Goal: Information Seeking & Learning: Learn about a topic

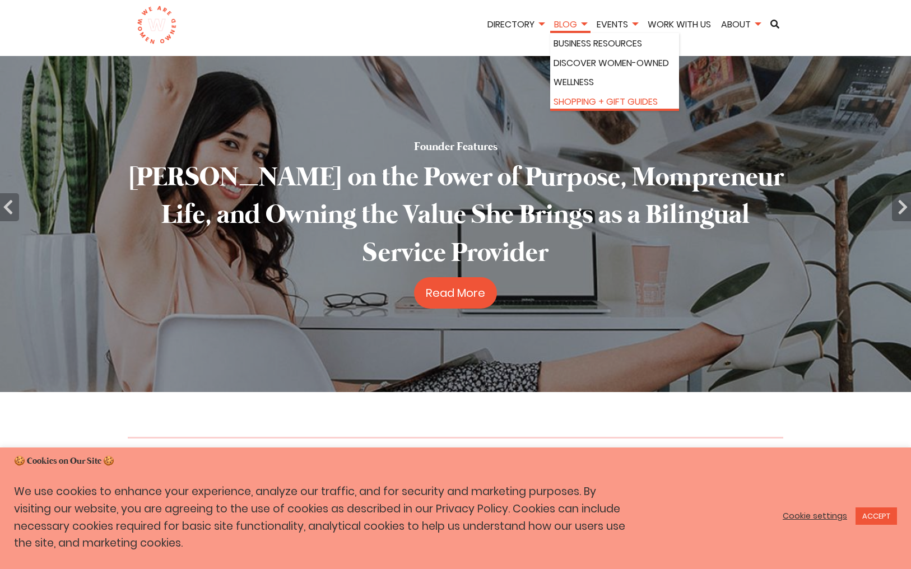
click at [579, 101] on link "Shopping + Gift Guides" at bounding box center [615, 102] width 122 height 15
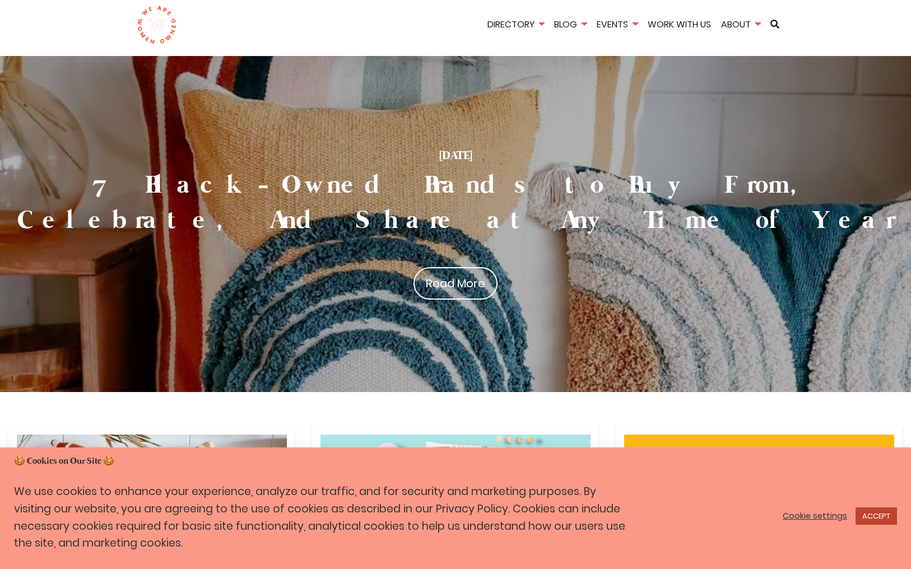
click at [885, 515] on link "ACCEPT" at bounding box center [876, 516] width 41 height 17
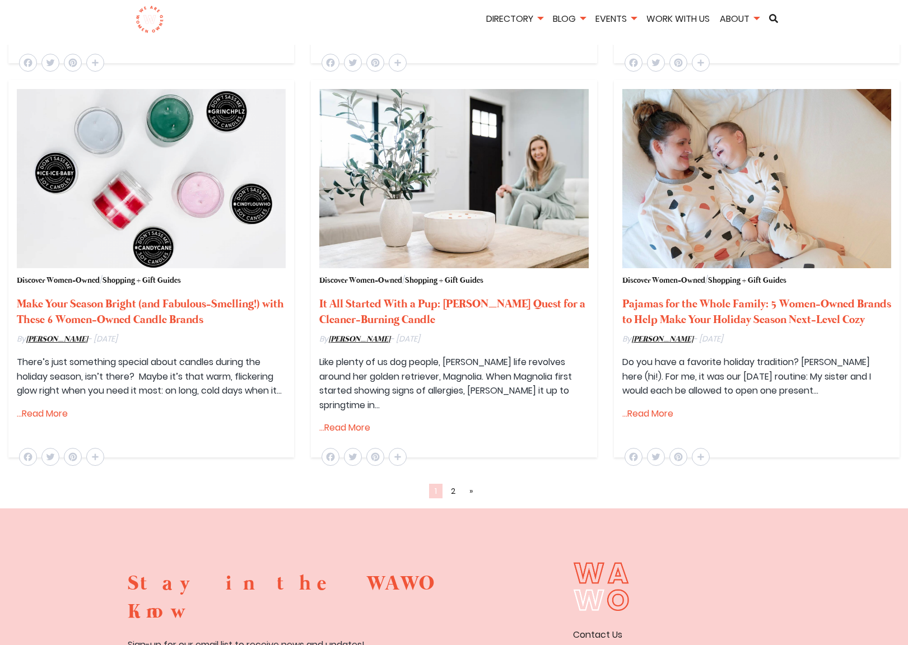
scroll to position [1137, 0]
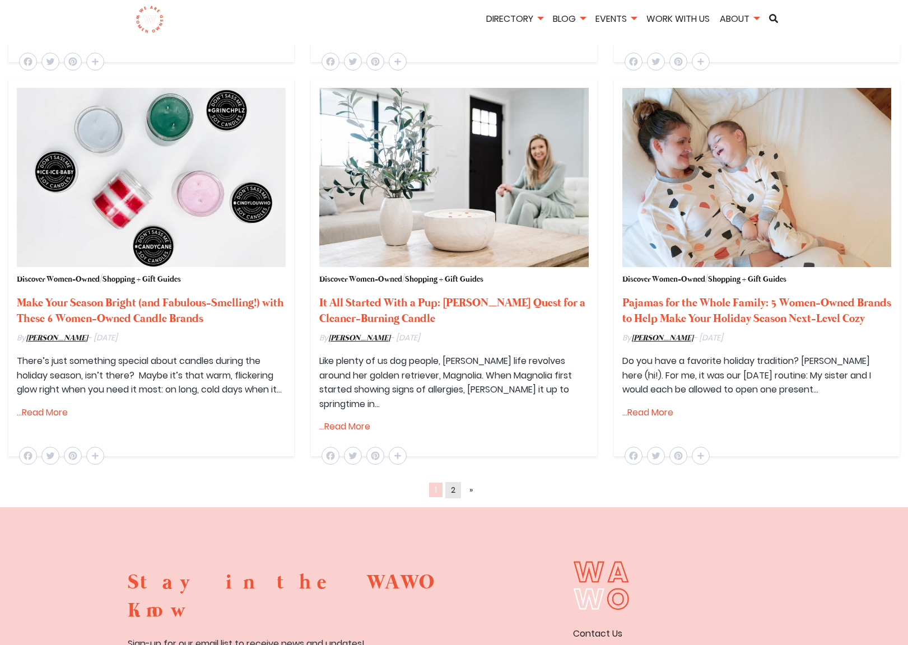
click at [457, 490] on link "2" at bounding box center [453, 490] width 16 height 16
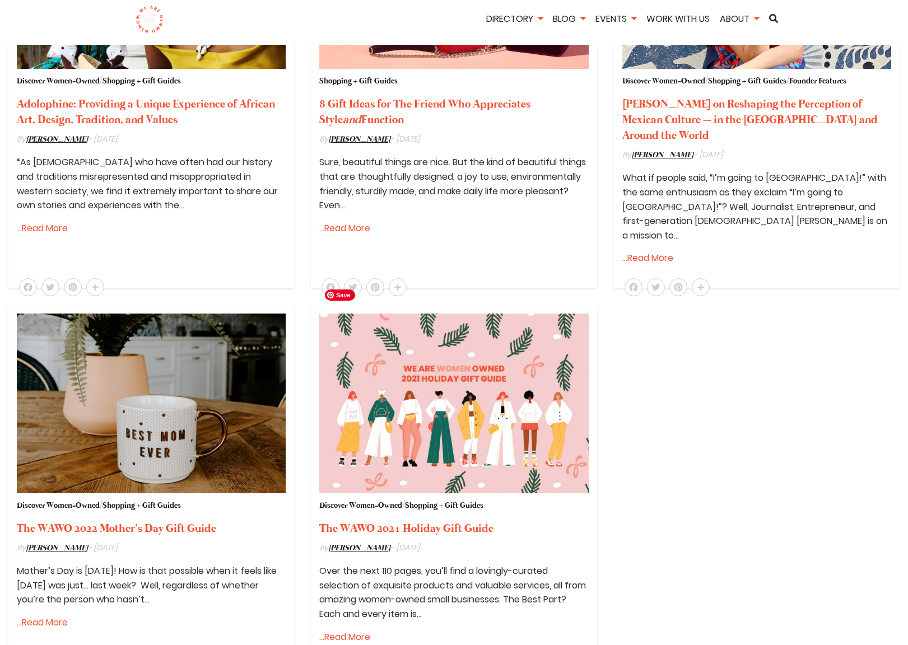
scroll to position [942, 0]
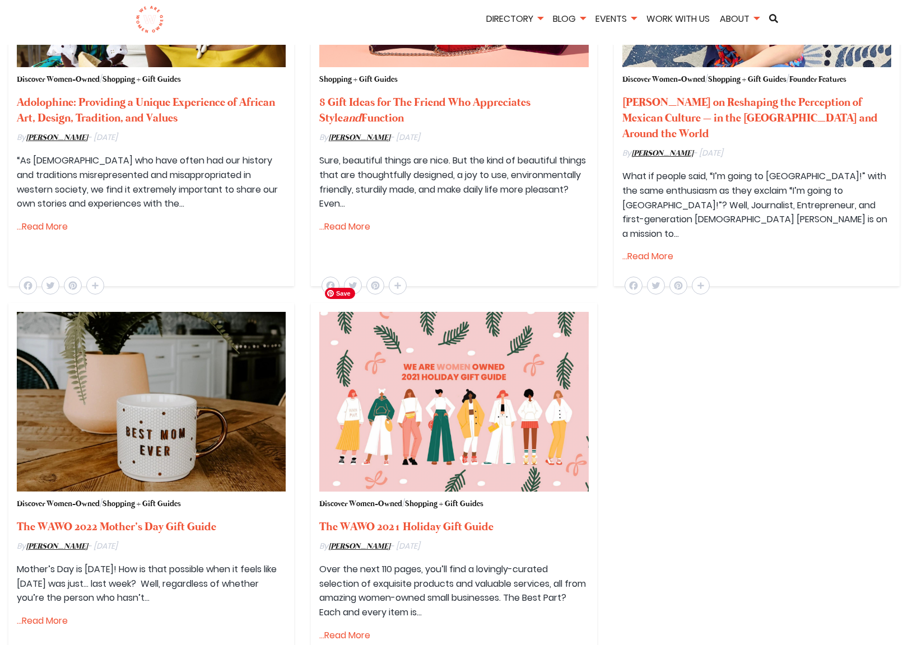
click at [509, 429] on img at bounding box center [453, 401] width 269 height 179
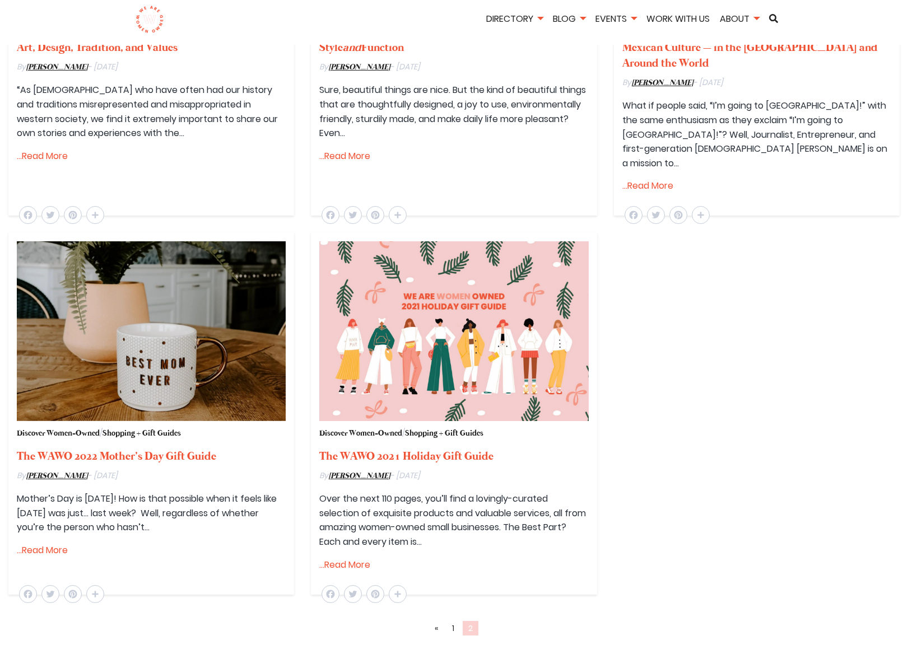
scroll to position [1015, 0]
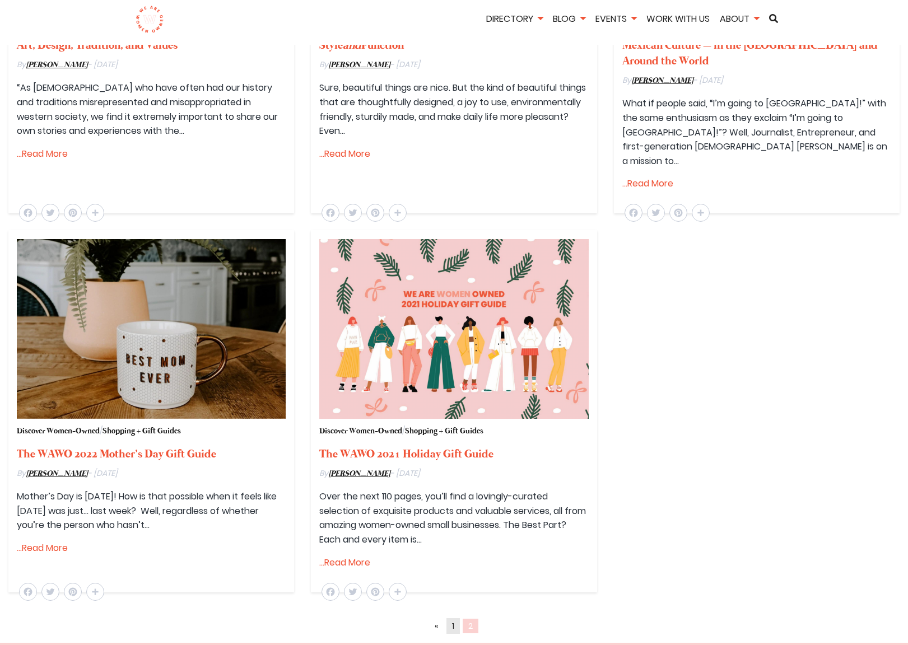
click at [451, 619] on link "1" at bounding box center [453, 627] width 13 height 16
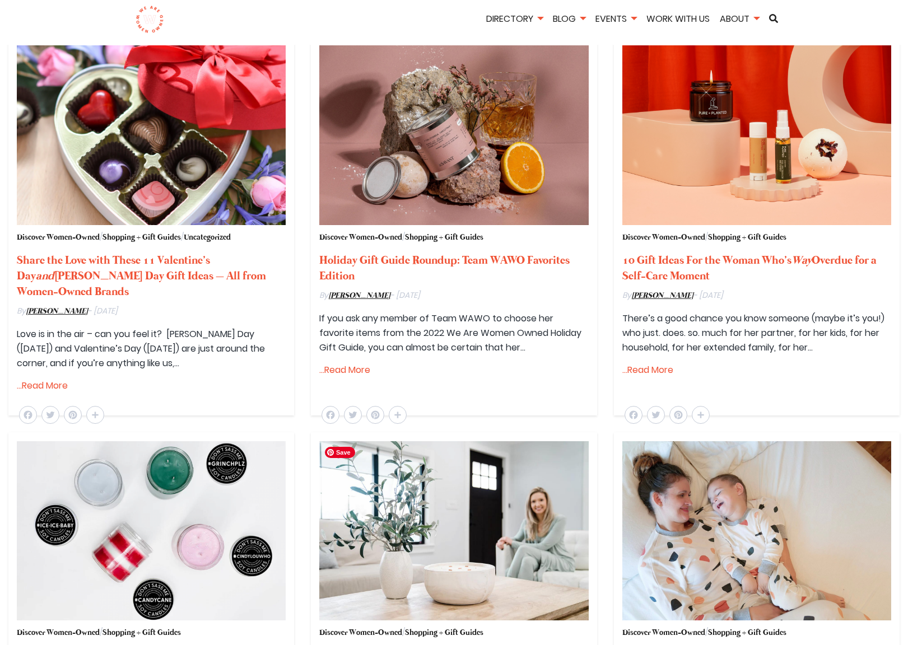
scroll to position [903, 0]
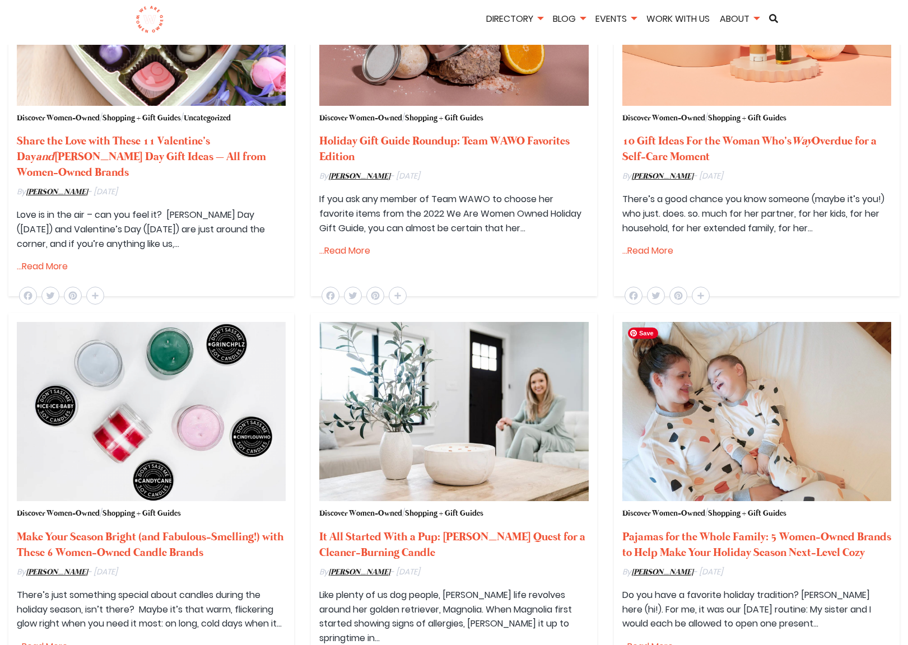
click at [728, 432] on img at bounding box center [757, 411] width 269 height 179
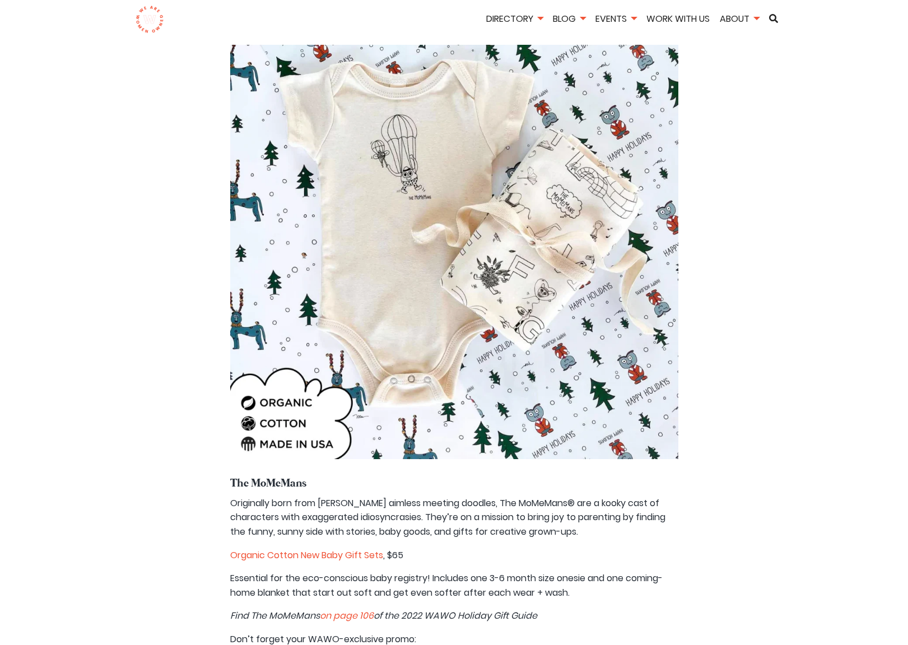
scroll to position [2539, 0]
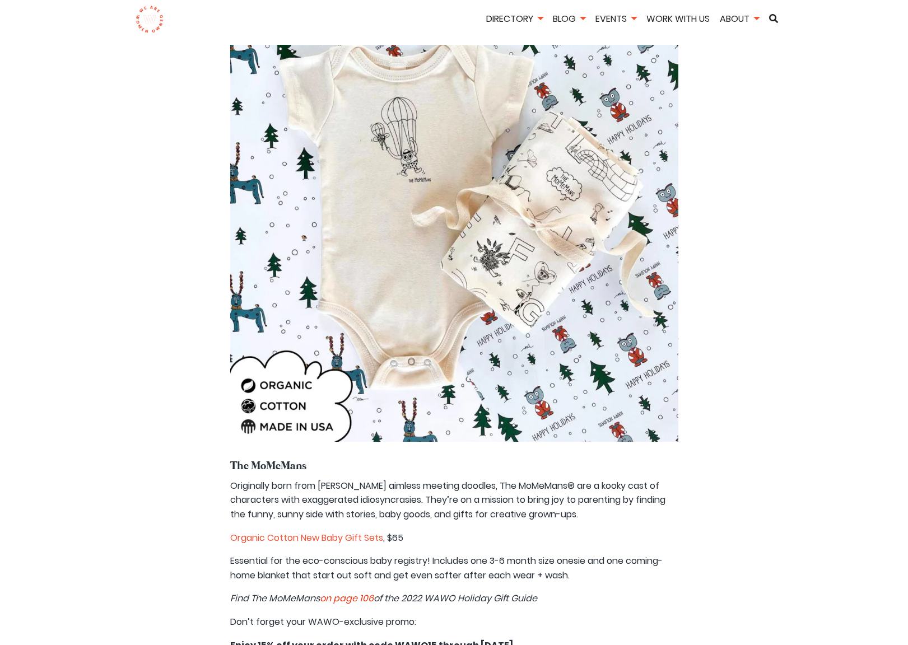
click at [364, 592] on em "on page 106" at bounding box center [347, 598] width 54 height 13
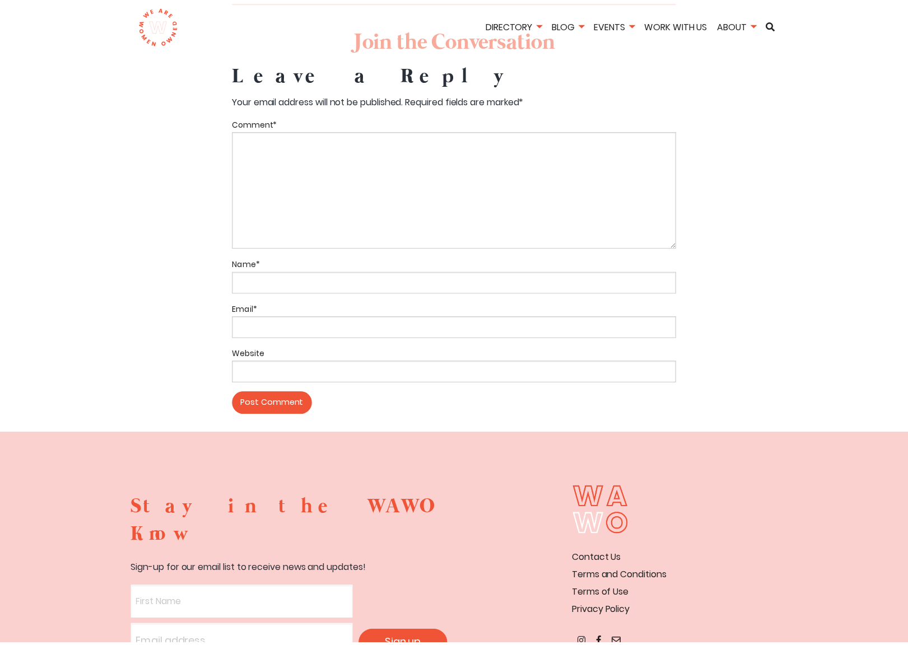
scroll to position [0, 0]
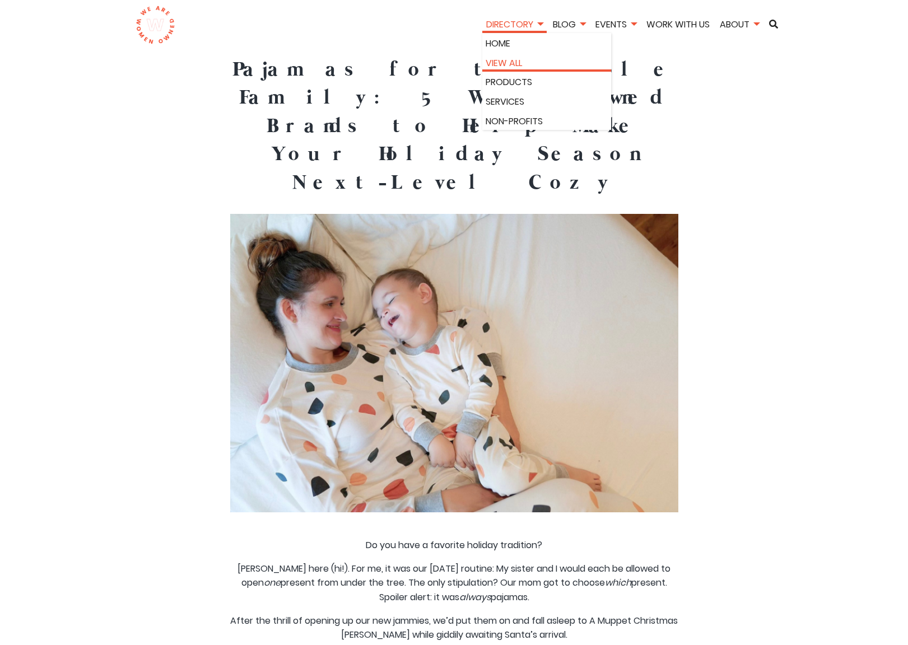
click at [502, 61] on link "View All" at bounding box center [547, 63] width 122 height 15
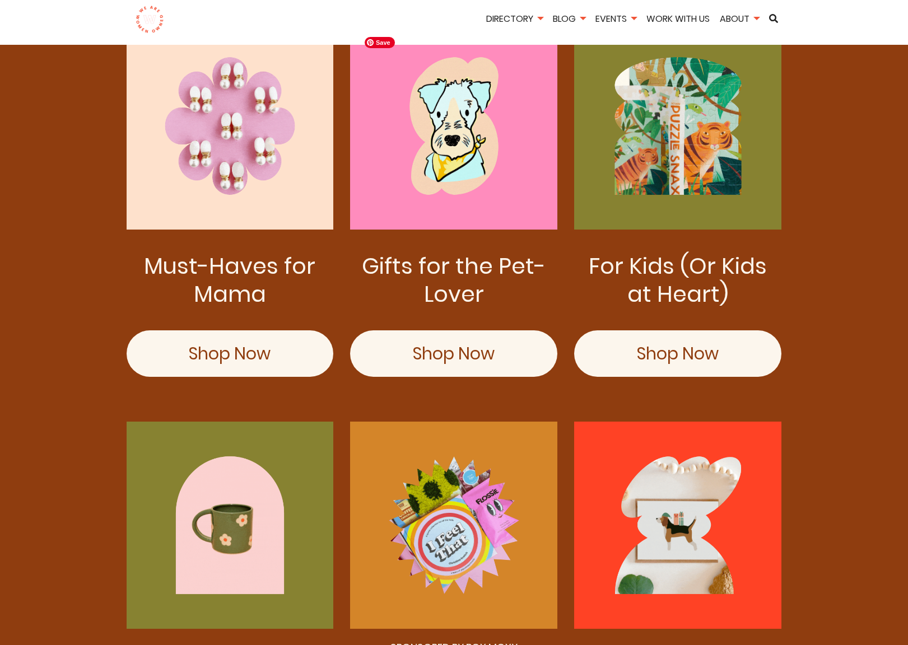
scroll to position [1247, 0]
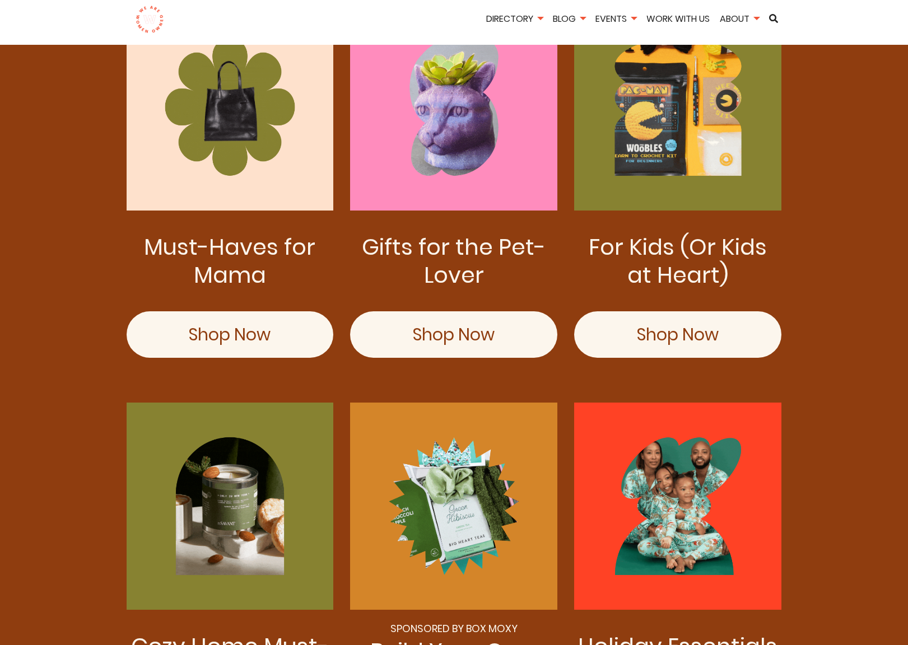
click at [693, 337] on link "Shop Now" at bounding box center [677, 335] width 207 height 47
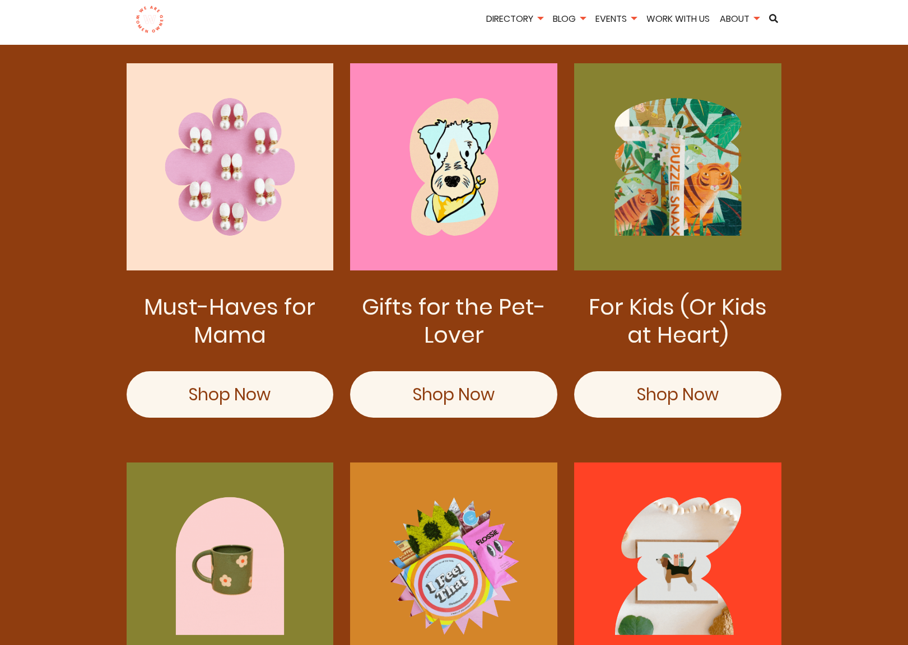
scroll to position [1187, 0]
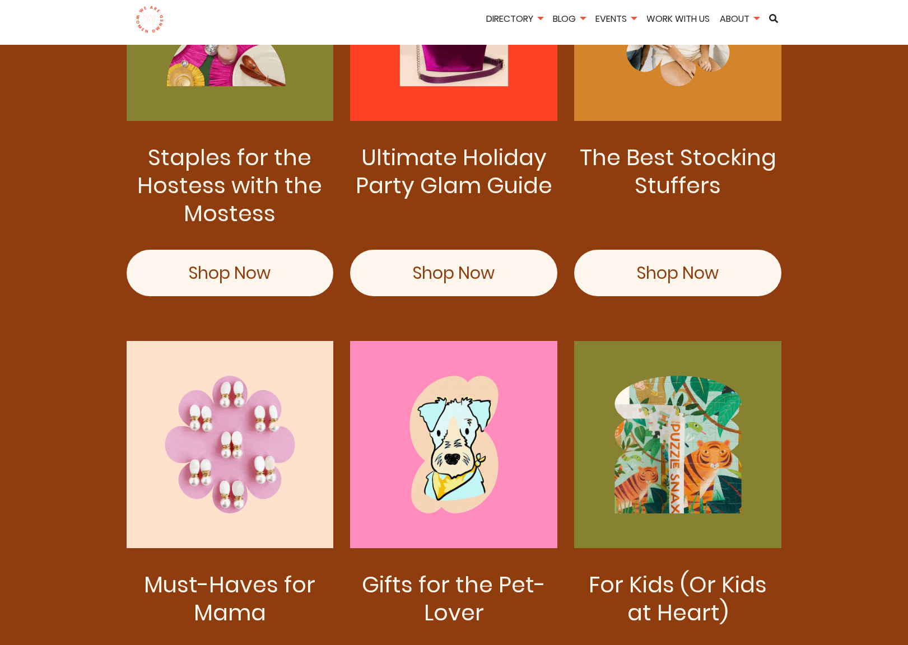
scroll to position [982, 0]
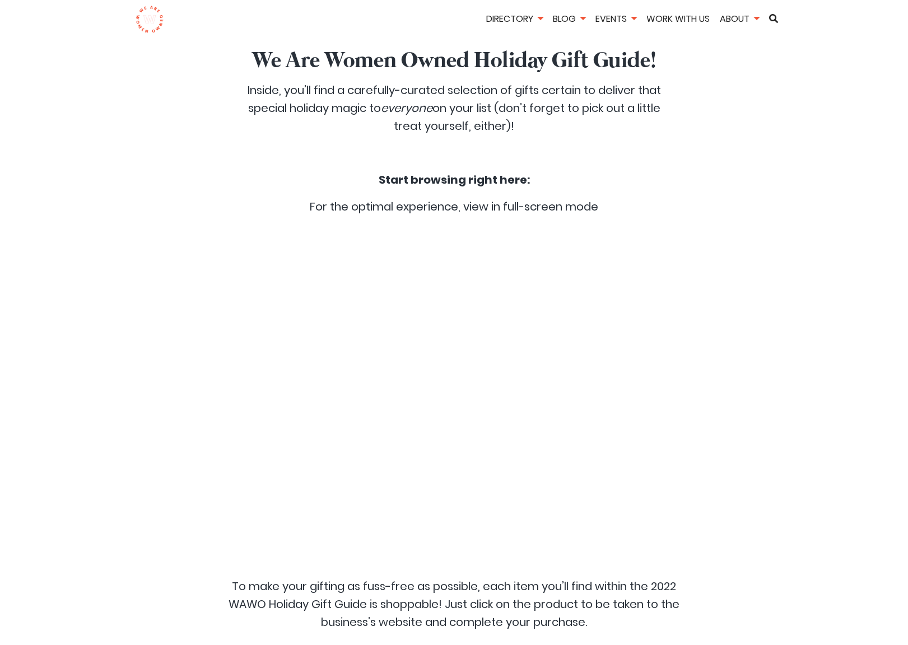
scroll to position [406, 0]
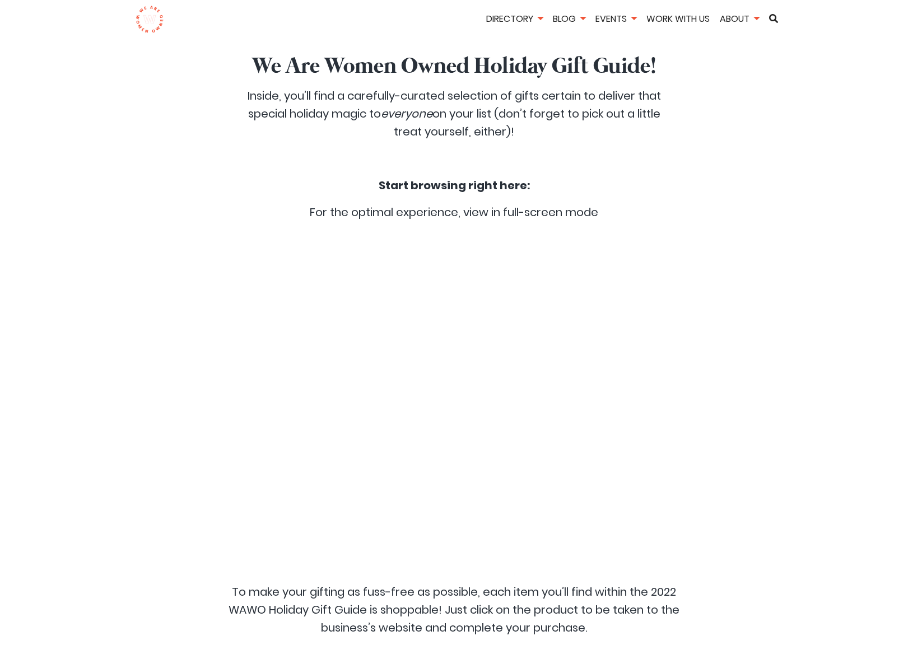
click at [475, 393] on div at bounding box center [454, 398] width 560 height 336
click at [436, 456] on div at bounding box center [454, 398] width 560 height 336
drag, startPoint x: 496, startPoint y: 184, endPoint x: 493, endPoint y: 197, distance: 13.9
click at [496, 184] on strong "Start browsing right here:" at bounding box center [454, 186] width 151 height 16
click at [482, 226] on div "Welcome to the 2022 We Are Women Owned Holiday Gift Guide! Inside, you’ll find …" at bounding box center [454, 125] width 440 height 211
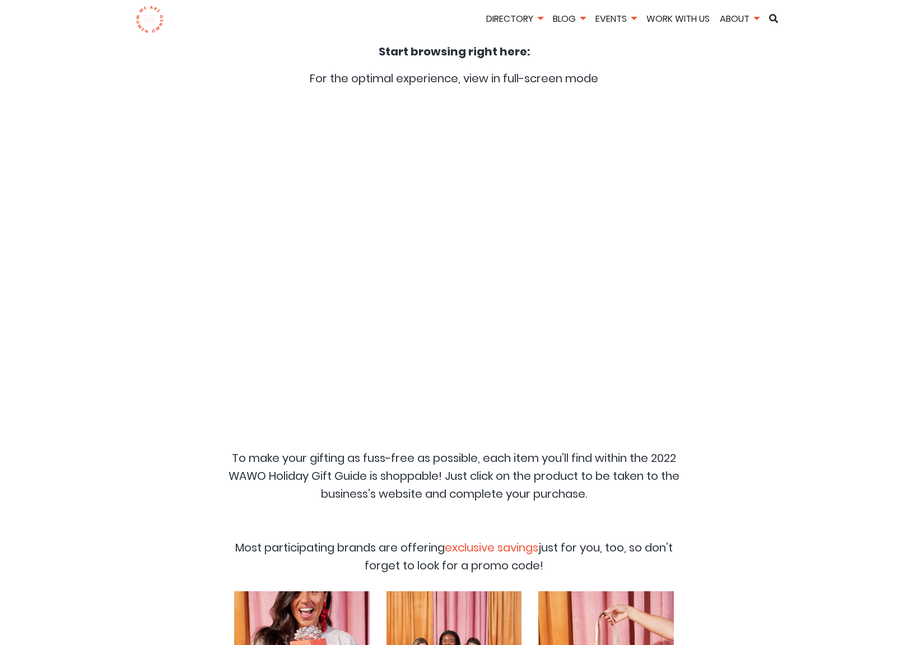
click at [478, 337] on div at bounding box center [454, 264] width 560 height 336
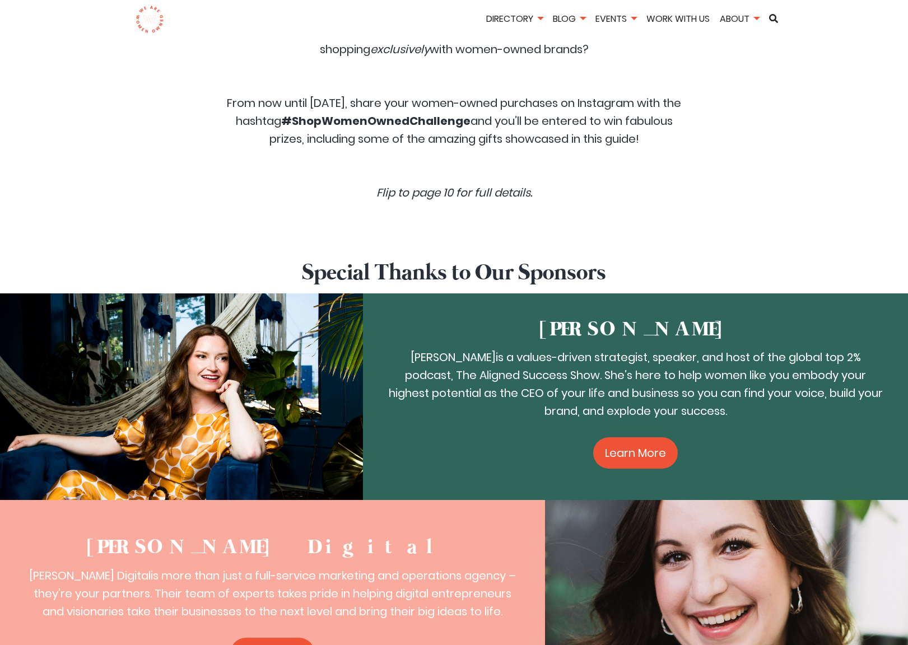
scroll to position [1396, 0]
click at [484, 184] on icon "Flip to page 10 for full details." at bounding box center [455, 192] width 156 height 16
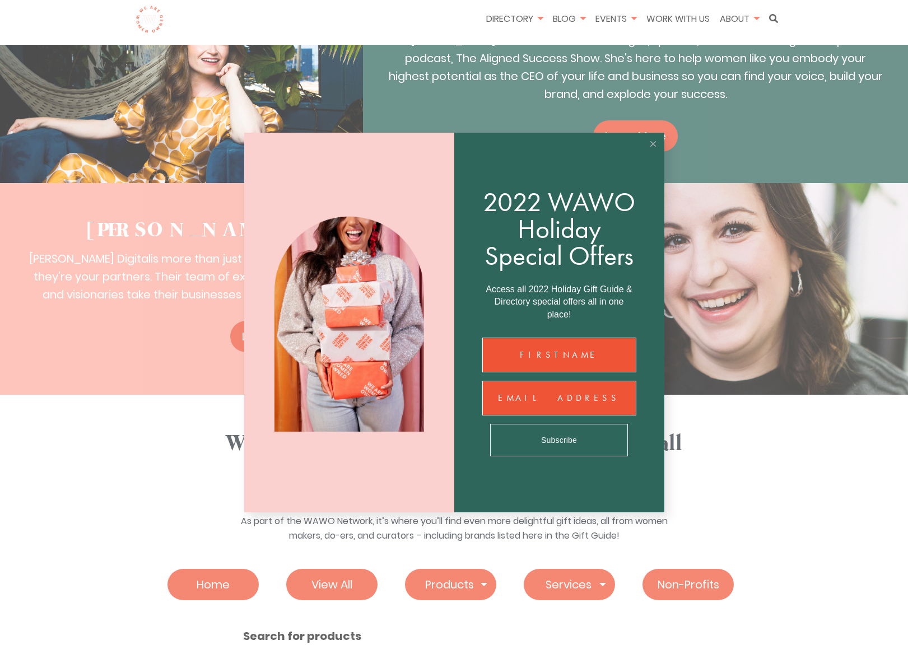
scroll to position [1715, 0]
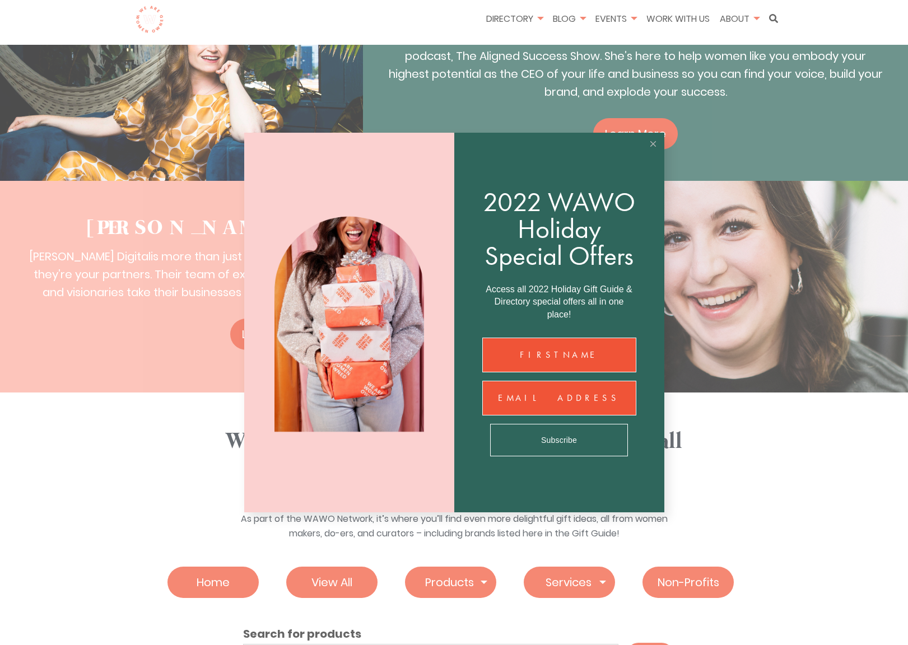
click at [654, 142] on line at bounding box center [653, 144] width 5 height 5
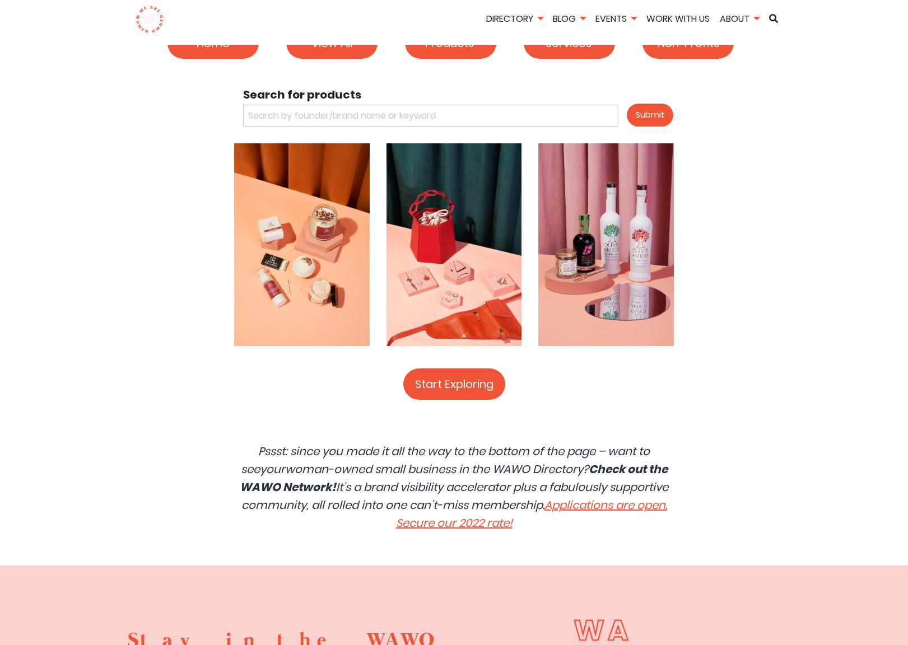
scroll to position [2255, 0]
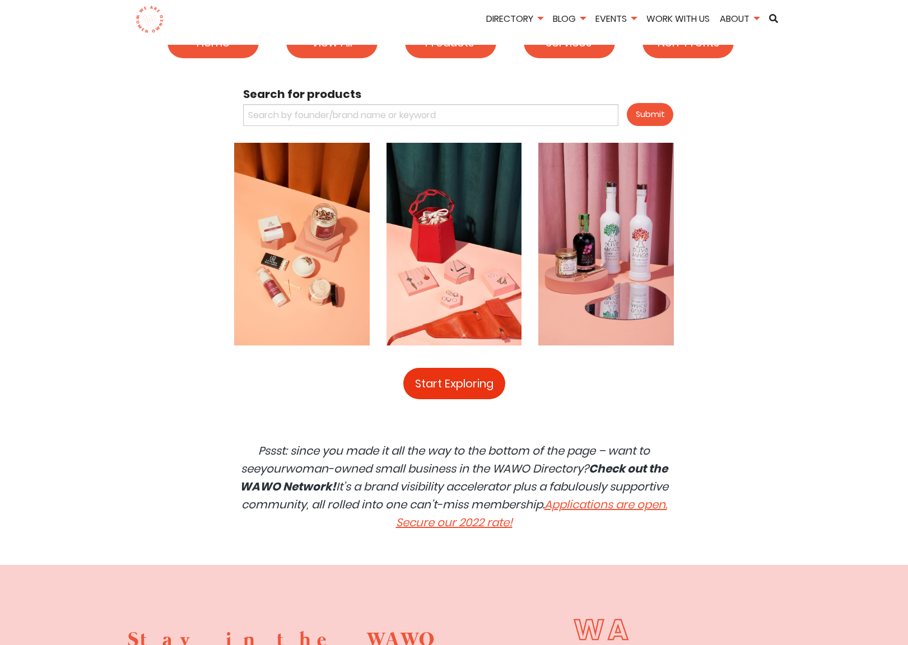
click at [462, 376] on link "Start Exploring" at bounding box center [454, 383] width 102 height 31
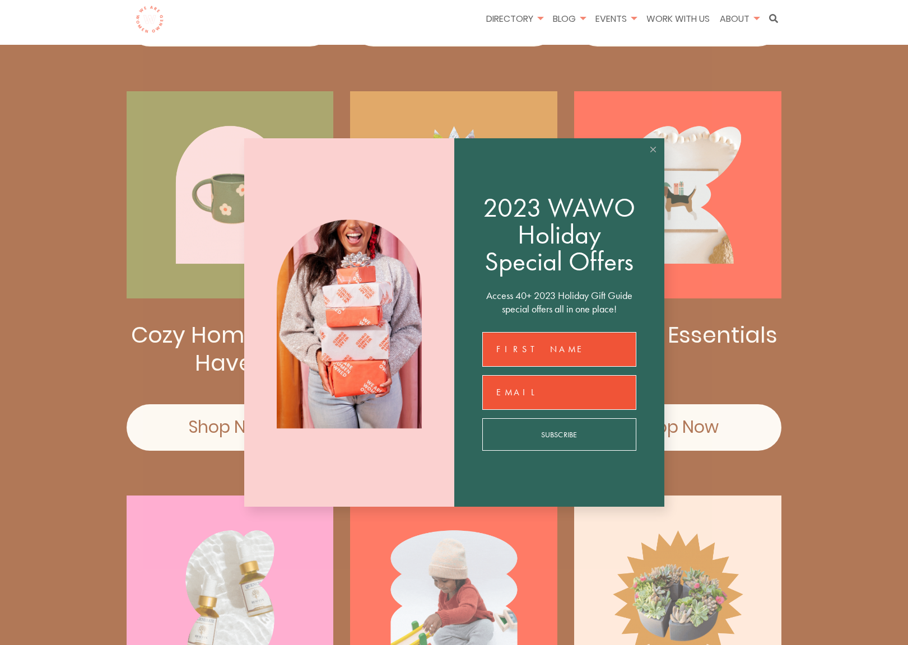
scroll to position [1560, 0]
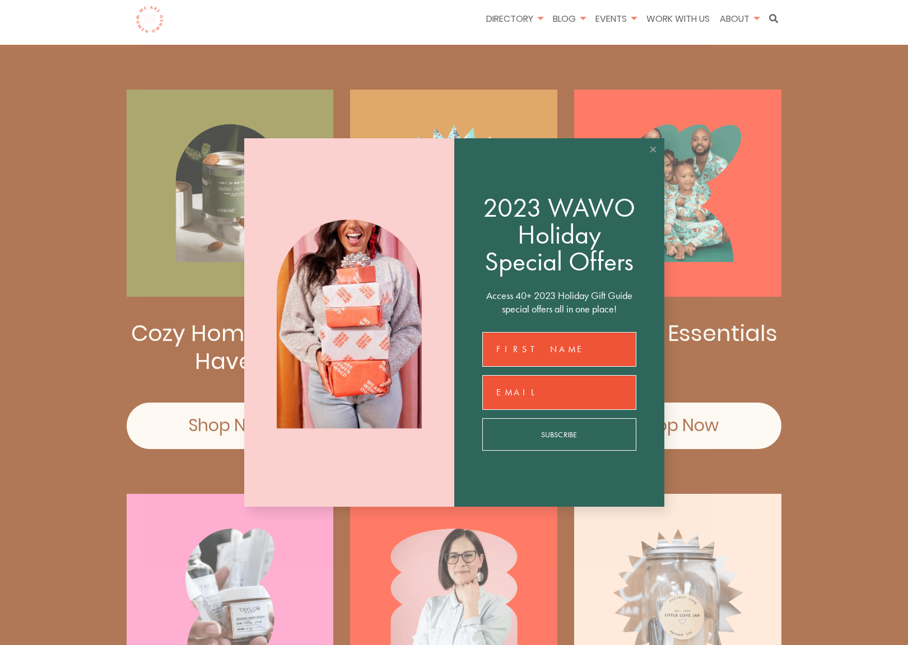
click at [652, 147] on icon at bounding box center [654, 150] width 6 height 6
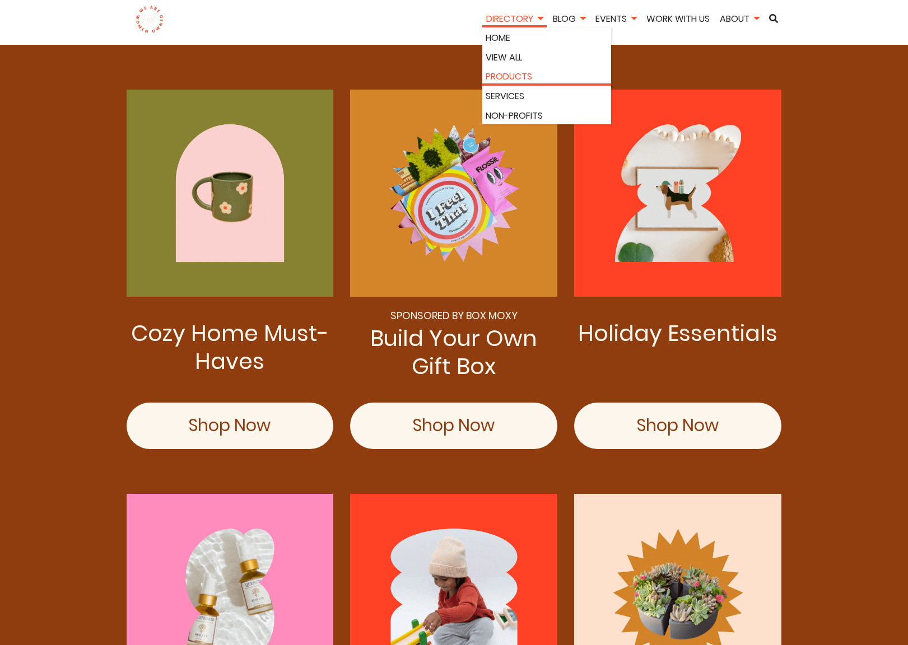
click at [507, 72] on link "Products" at bounding box center [547, 76] width 122 height 15
